Goal: Check status

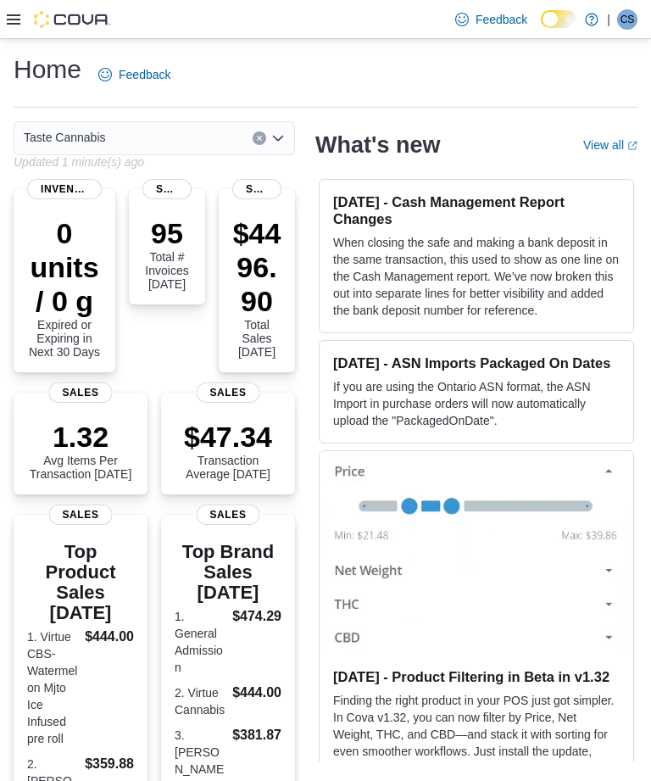
click at [254, 284] on p "$4496.90" at bounding box center [256, 267] width 49 height 102
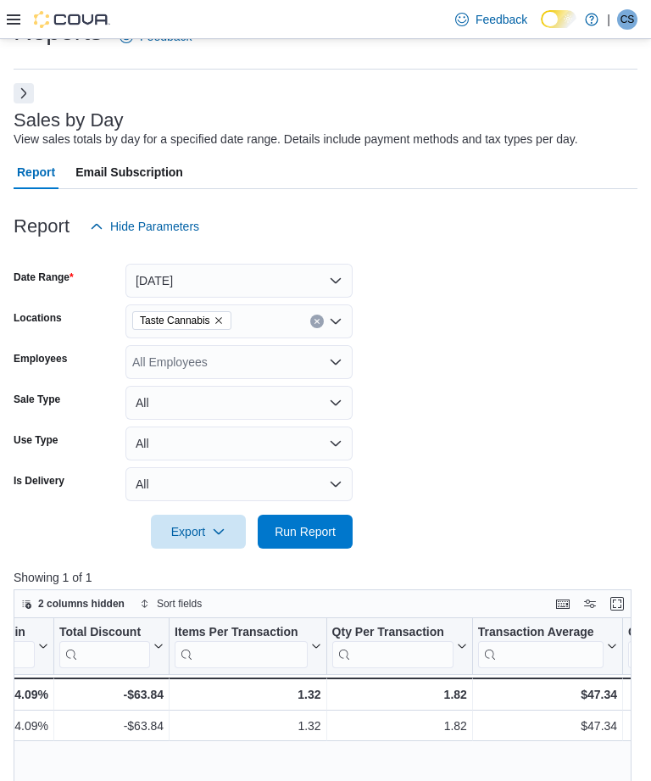
scroll to position [0, 1169]
